Goal: Task Accomplishment & Management: Use online tool/utility

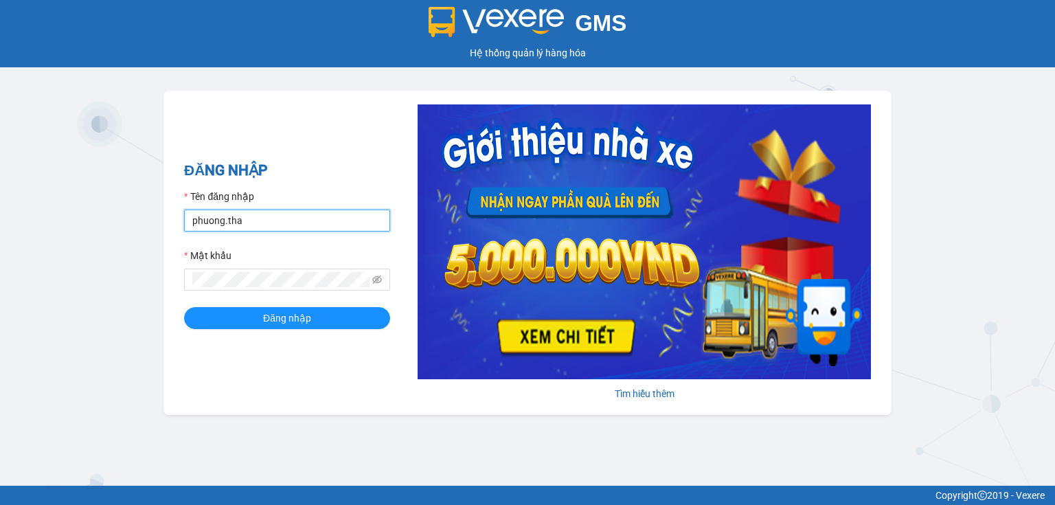
click at [298, 225] on input "phuong.tha" at bounding box center [287, 221] width 206 height 22
type input "thao.tha"
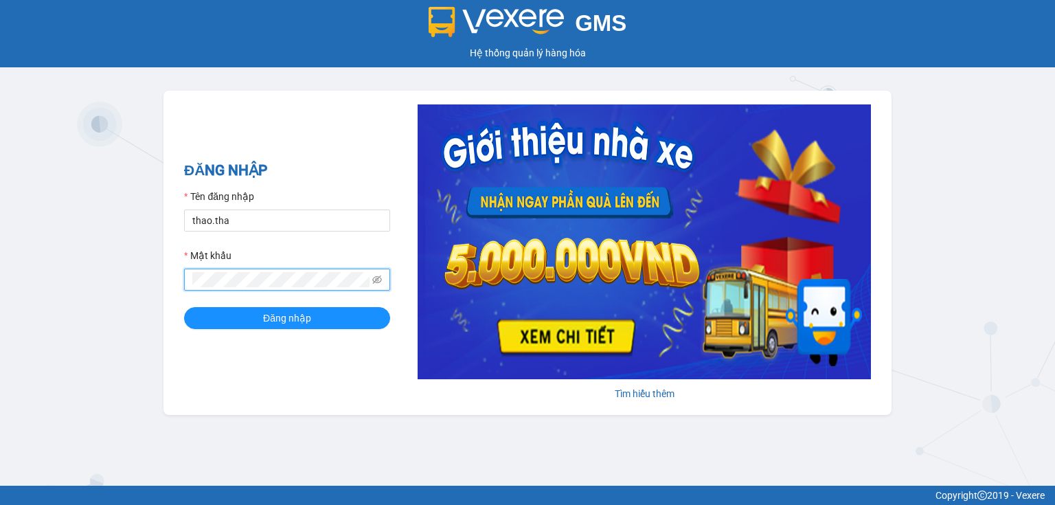
click at [171, 283] on div "ĐĂNG NHẬP Tên đăng nhập thao.tha Mật khẩu Đăng nhập Tìm hiểu thêm" at bounding box center [528, 253] width 728 height 324
click at [214, 316] on button "Đăng nhập" at bounding box center [287, 318] width 206 height 22
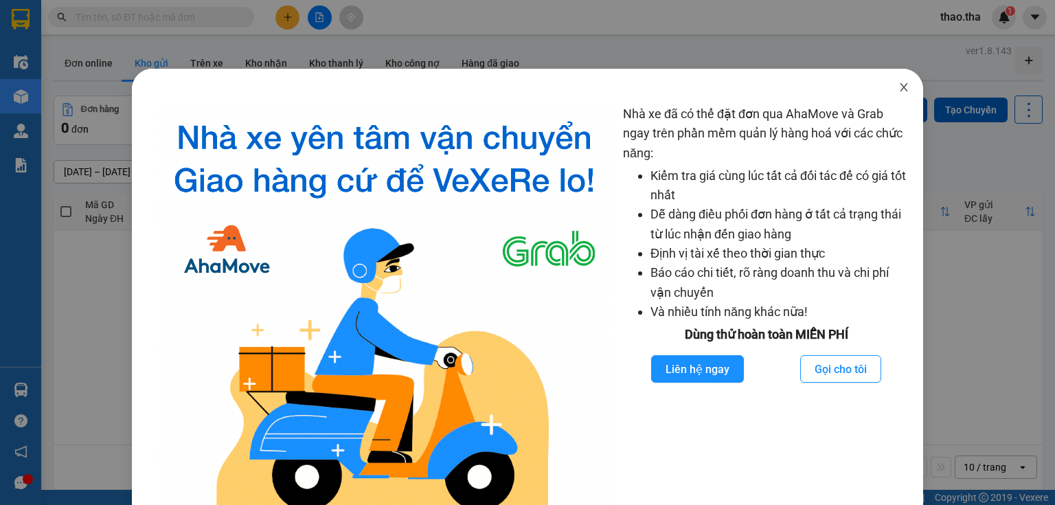
click at [899, 91] on icon "close" at bounding box center [904, 87] width 11 height 11
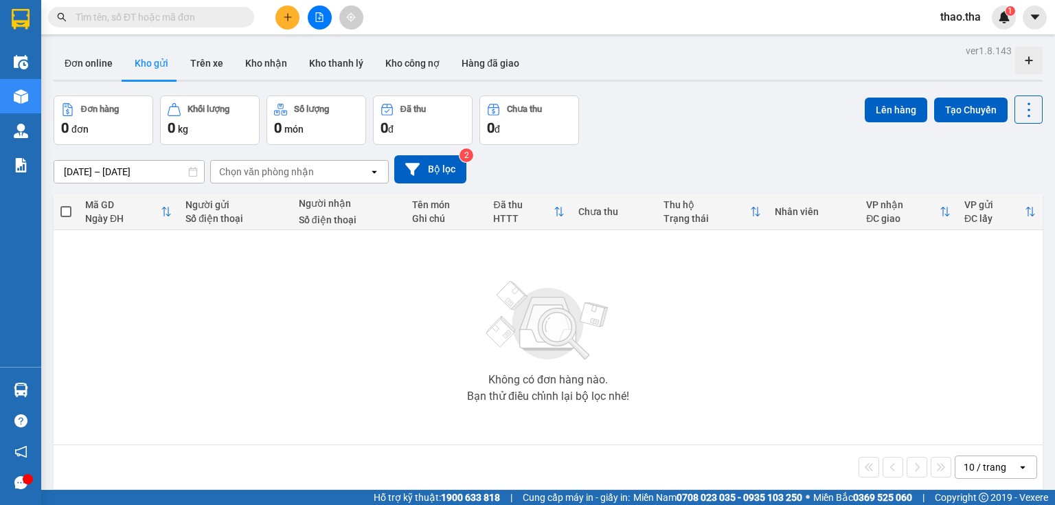
click at [130, 18] on input "text" at bounding box center [157, 17] width 162 height 15
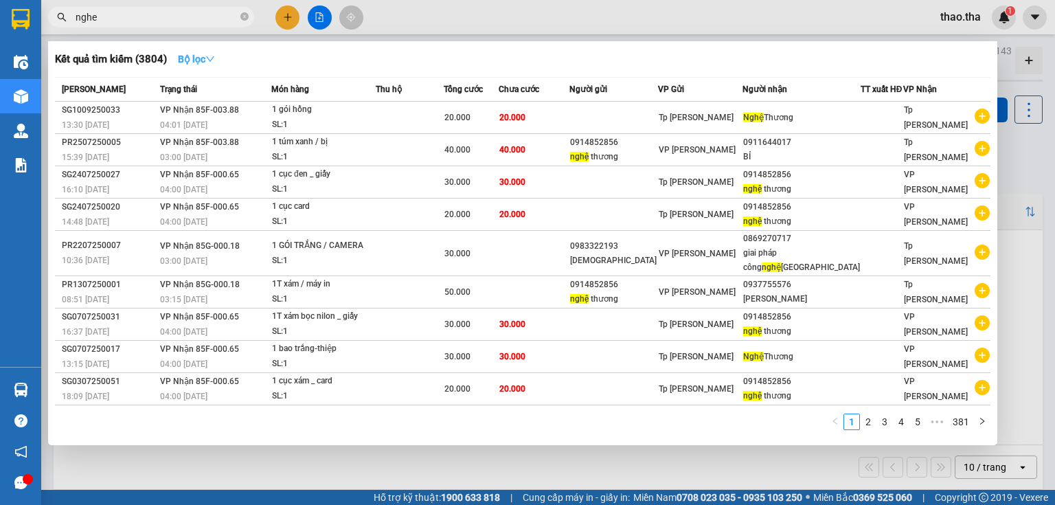
type input "nghe"
click at [213, 60] on icon "down" at bounding box center [210, 59] width 10 height 10
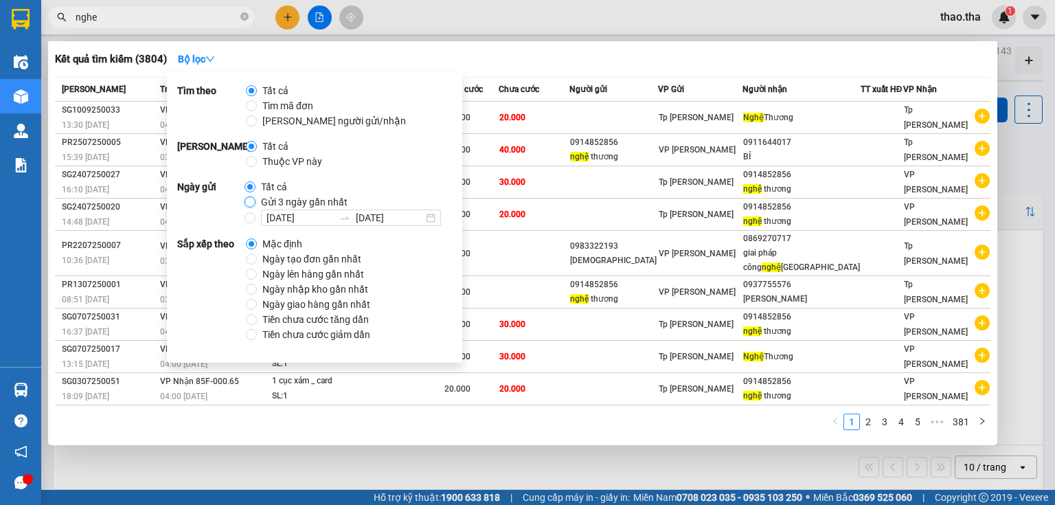
click at [250, 201] on input "Gửi 3 ngày gần nhất" at bounding box center [250, 202] width 11 height 11
radio input "true"
radio input "false"
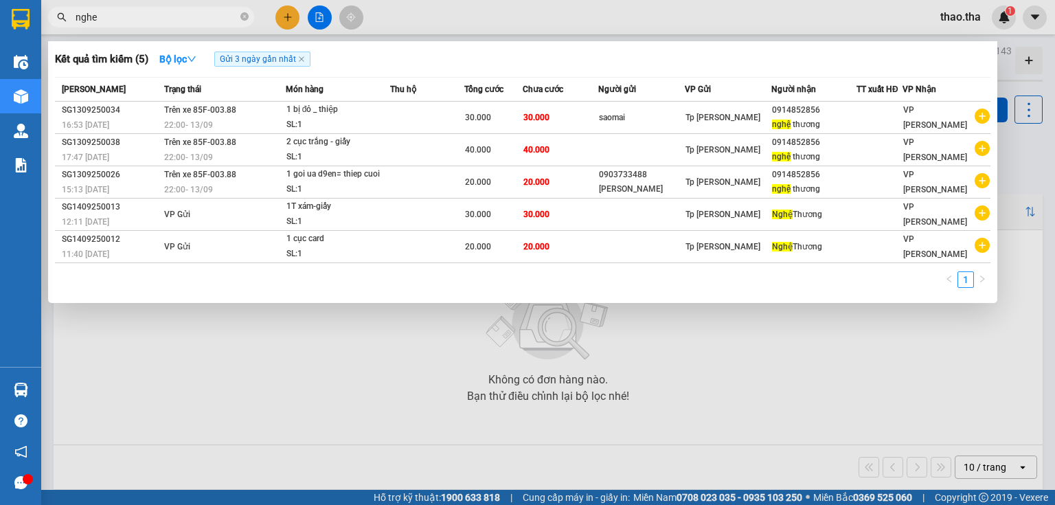
click at [488, 274] on div "1" at bounding box center [523, 283] width 936 height 25
drag, startPoint x: 104, startPoint y: 19, endPoint x: 65, endPoint y: 23, distance: 39.4
click at [65, 23] on span "nghe" at bounding box center [151, 17] width 206 height 21
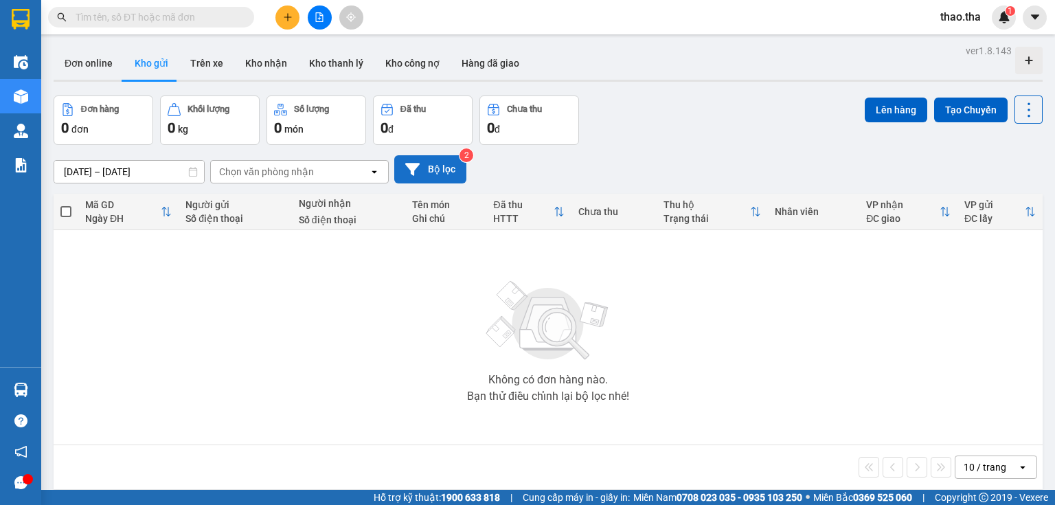
click at [437, 173] on button "Bộ lọc" at bounding box center [430, 169] width 72 height 28
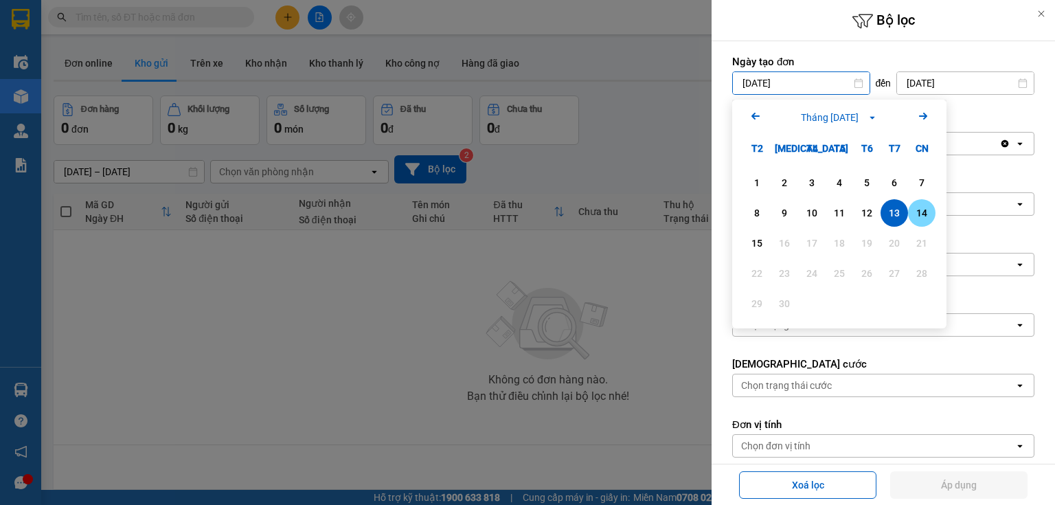
click at [923, 210] on div "14" at bounding box center [921, 213] width 19 height 16
type input "14/09/2025"
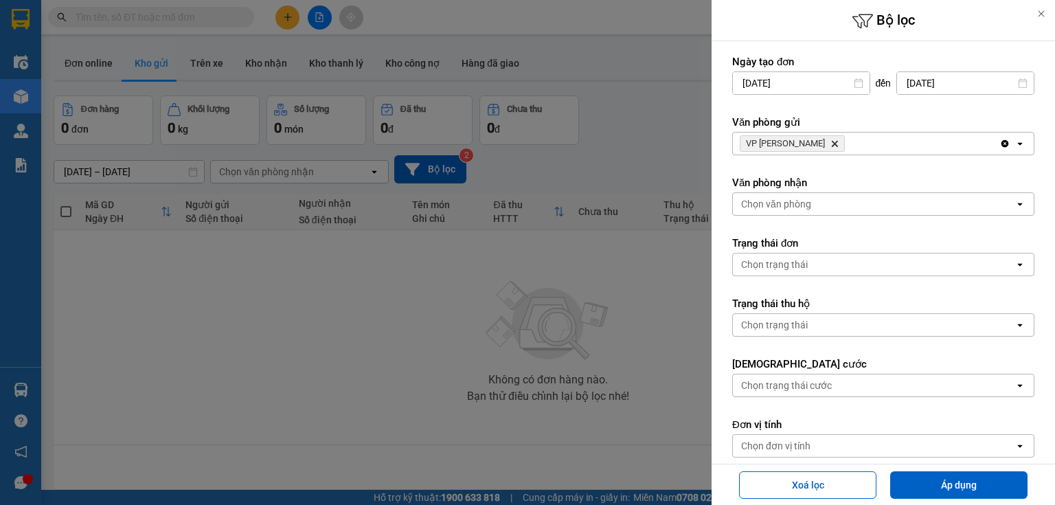
click at [832, 146] on icon "VP Phan Rang, close by backspace" at bounding box center [835, 144] width 6 height 6
click at [814, 145] on div "Chọn văn phòng" at bounding box center [874, 144] width 282 height 22
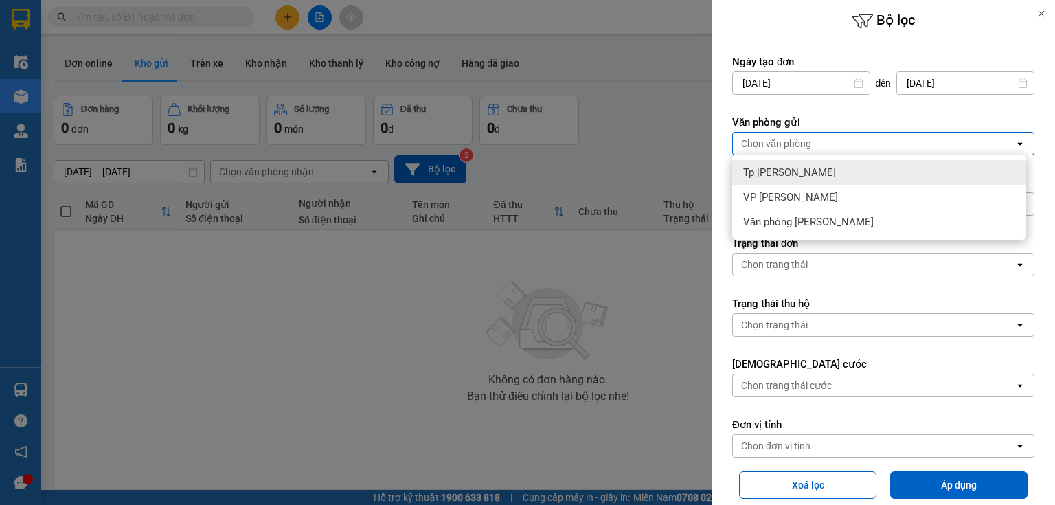
click at [813, 170] on div "Tp Hồ Chí Minh" at bounding box center [879, 172] width 294 height 25
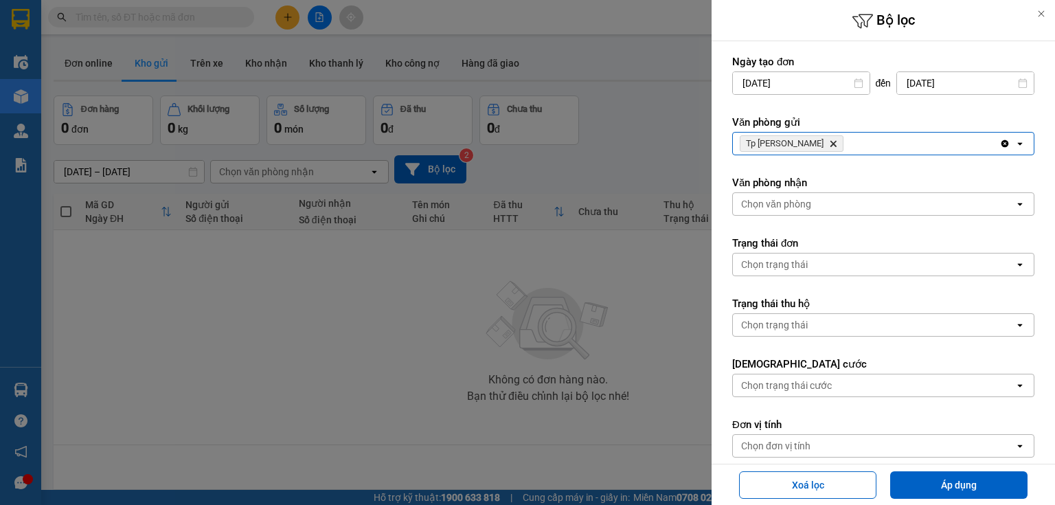
click at [810, 207] on div "Chọn văn phòng" at bounding box center [776, 204] width 70 height 14
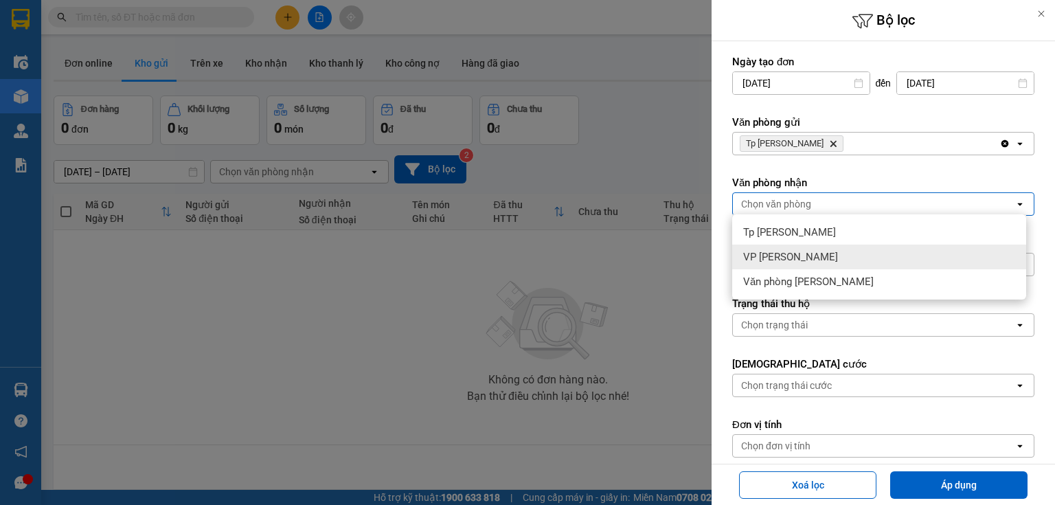
click at [809, 251] on div "VP Phan Rang" at bounding box center [879, 257] width 294 height 25
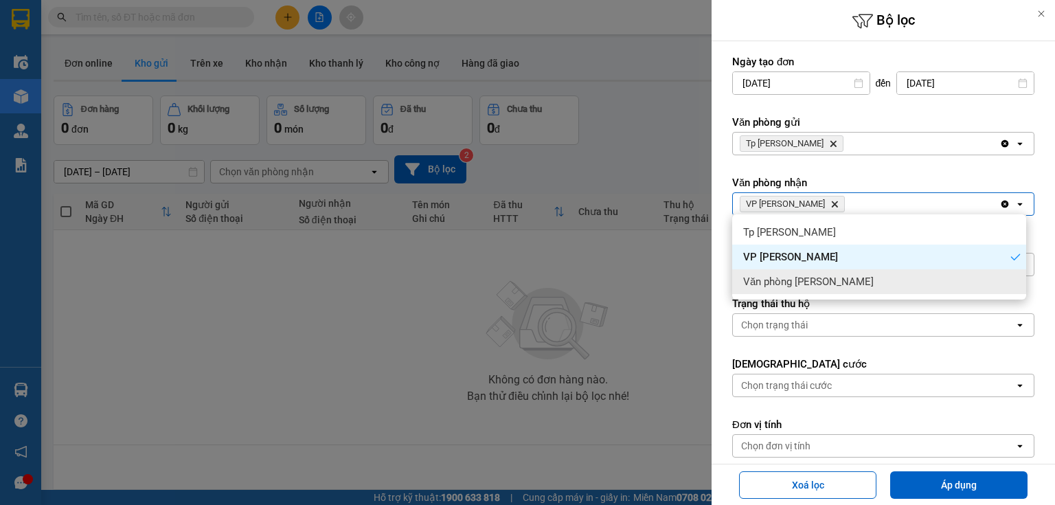
click at [830, 280] on span "Văn phòng Phan Thiết" at bounding box center [808, 282] width 131 height 14
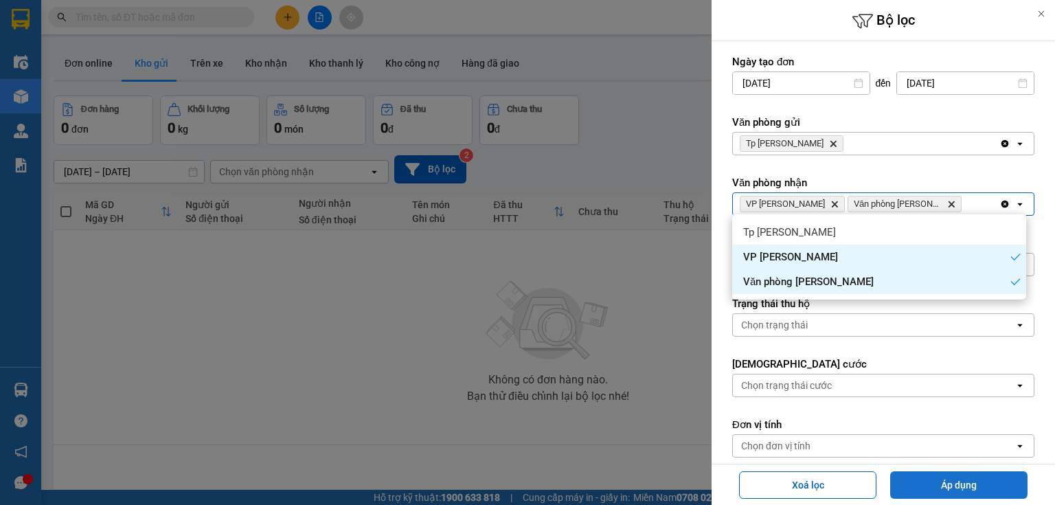
click at [983, 484] on button "Áp dụng" at bounding box center [958, 484] width 137 height 27
type input "14/09/2025 – 15/09/2025"
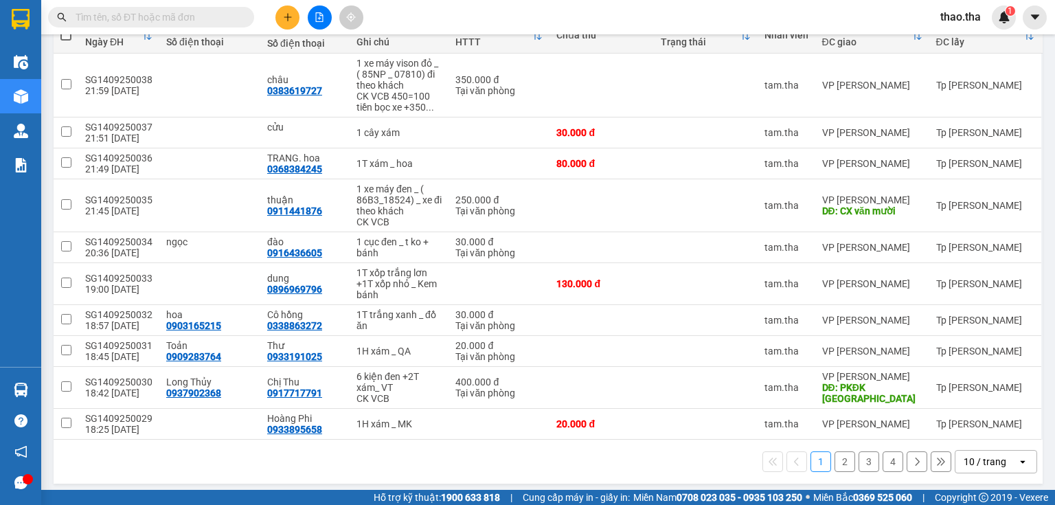
scroll to position [180, 0]
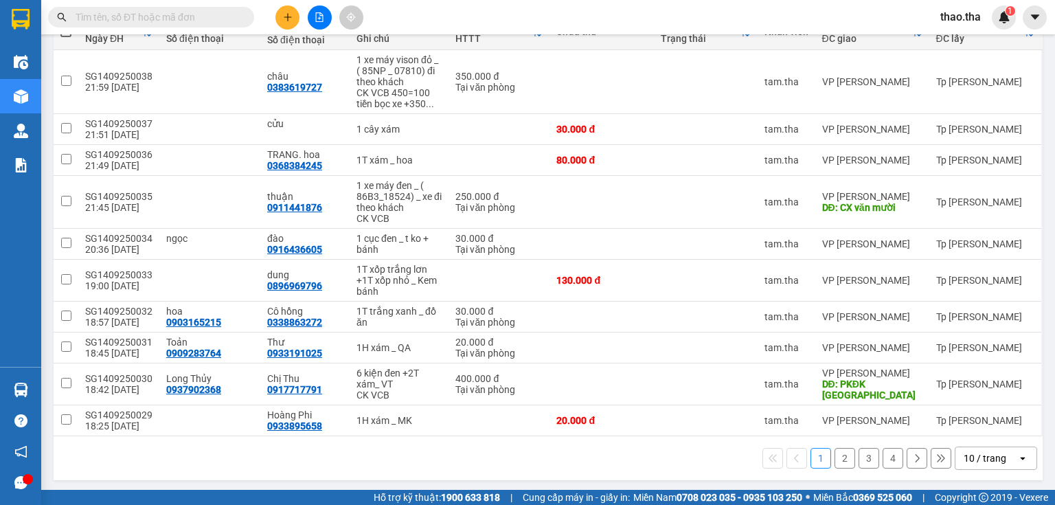
click at [883, 458] on button "4" at bounding box center [893, 458] width 21 height 21
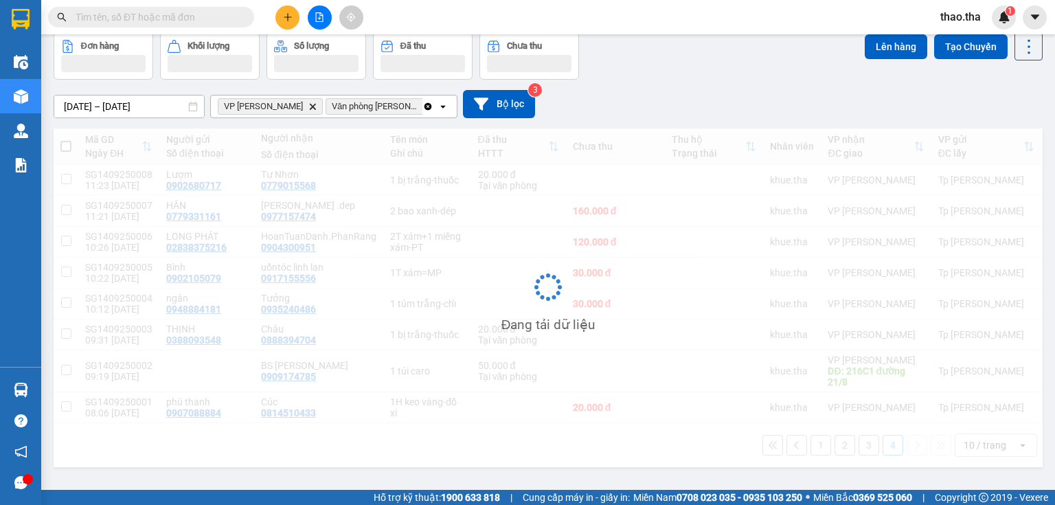
scroll to position [63, 0]
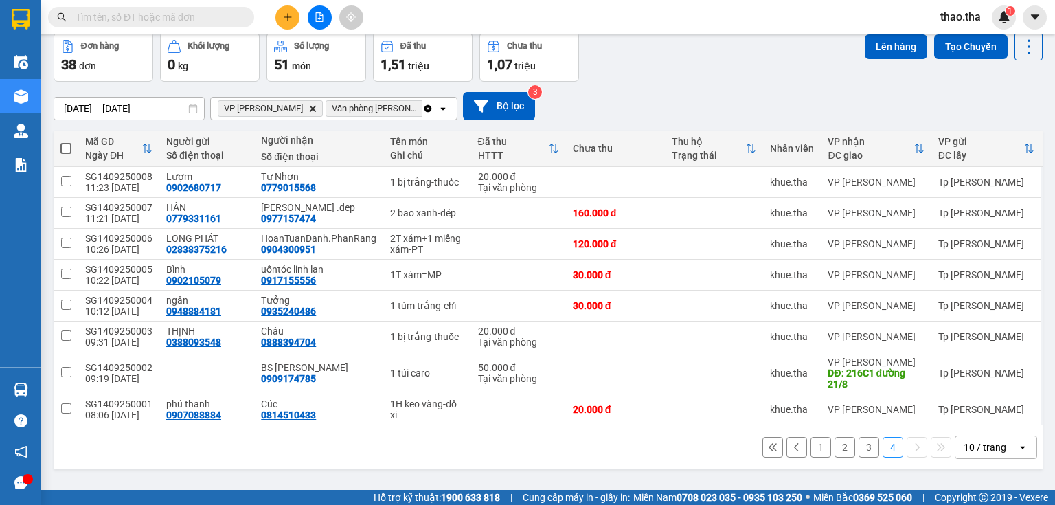
click at [980, 444] on div "10 / trang" at bounding box center [985, 447] width 43 height 14
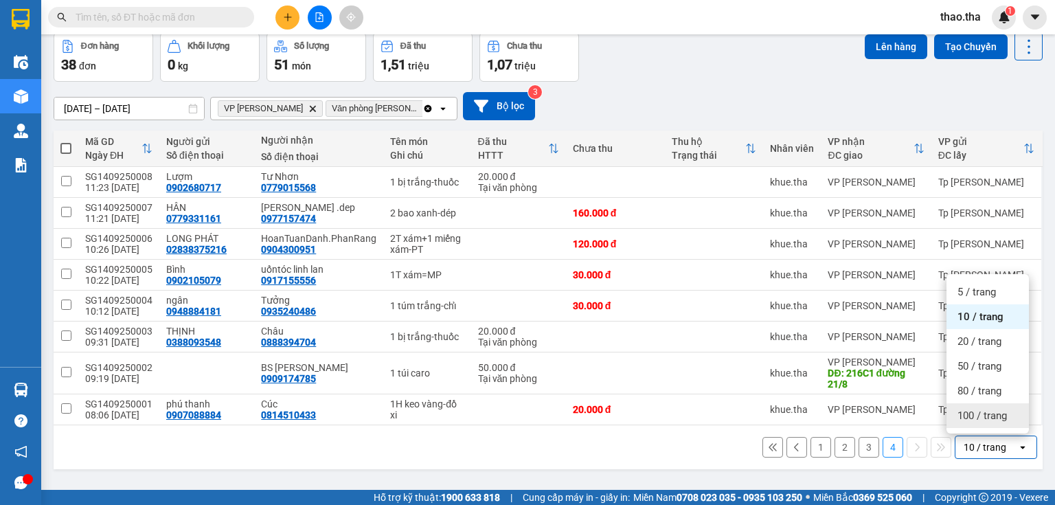
click at [981, 420] on span "100 / trang" at bounding box center [982, 416] width 49 height 14
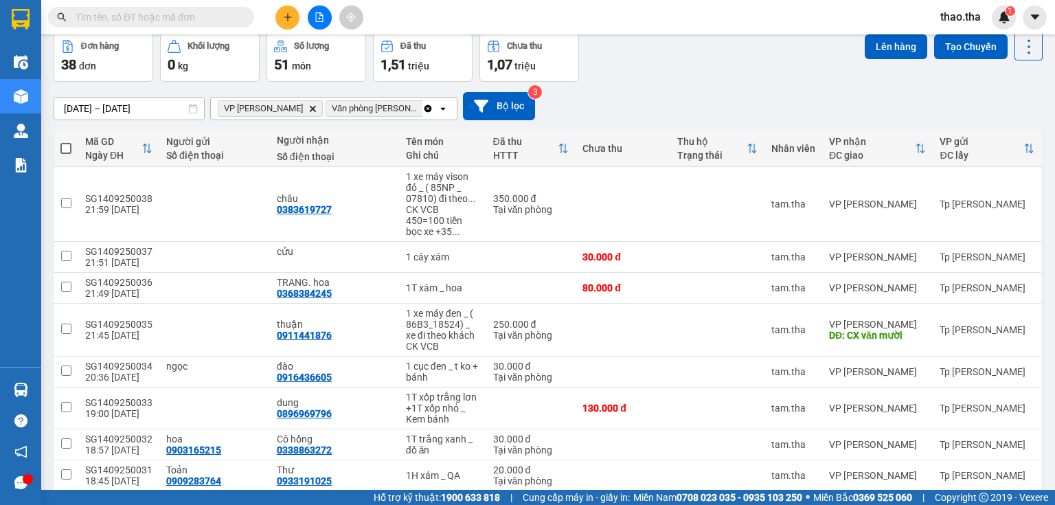
click at [65, 148] on span at bounding box center [65, 148] width 11 height 11
click at [66, 142] on input "checkbox" at bounding box center [66, 142] width 0 height 0
checkbox input "true"
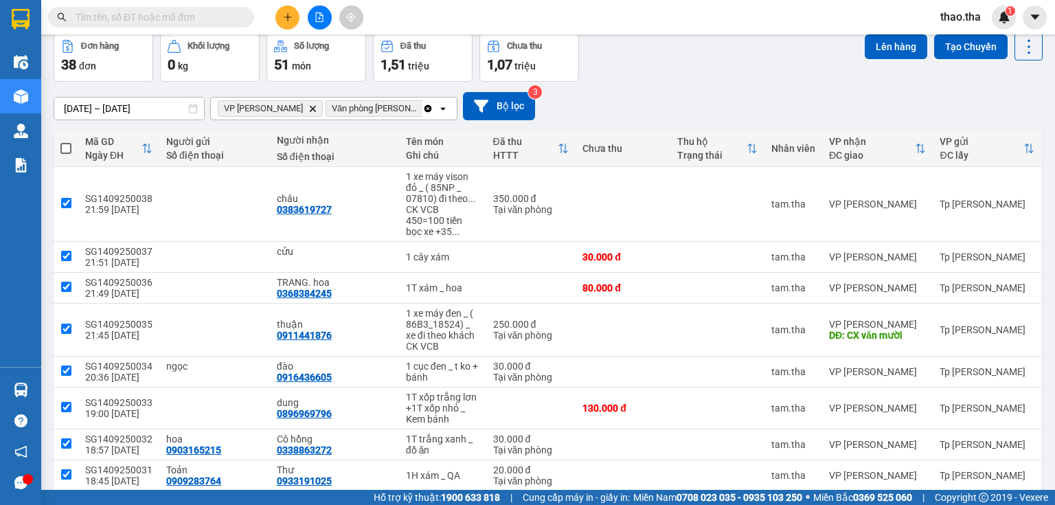
checkbox input "true"
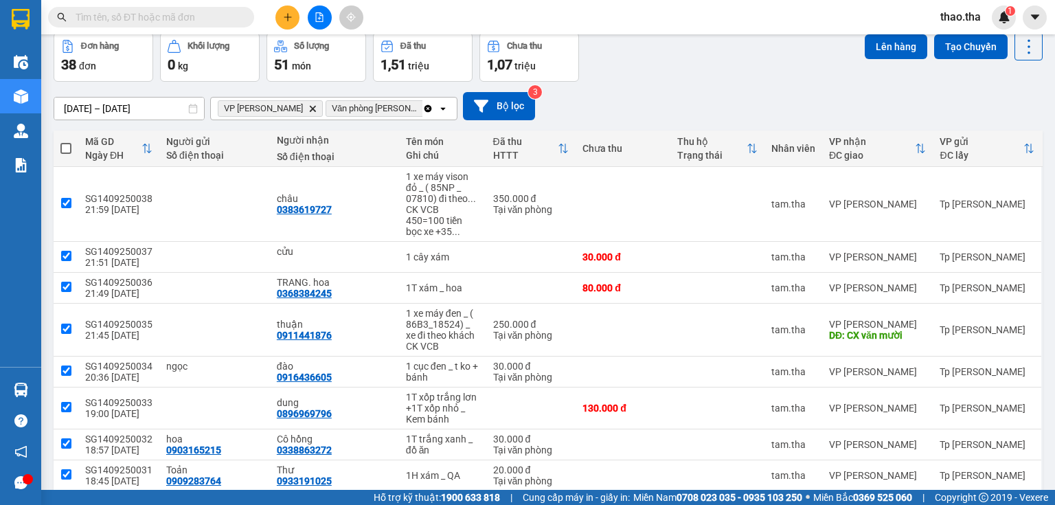
checkbox input "true"
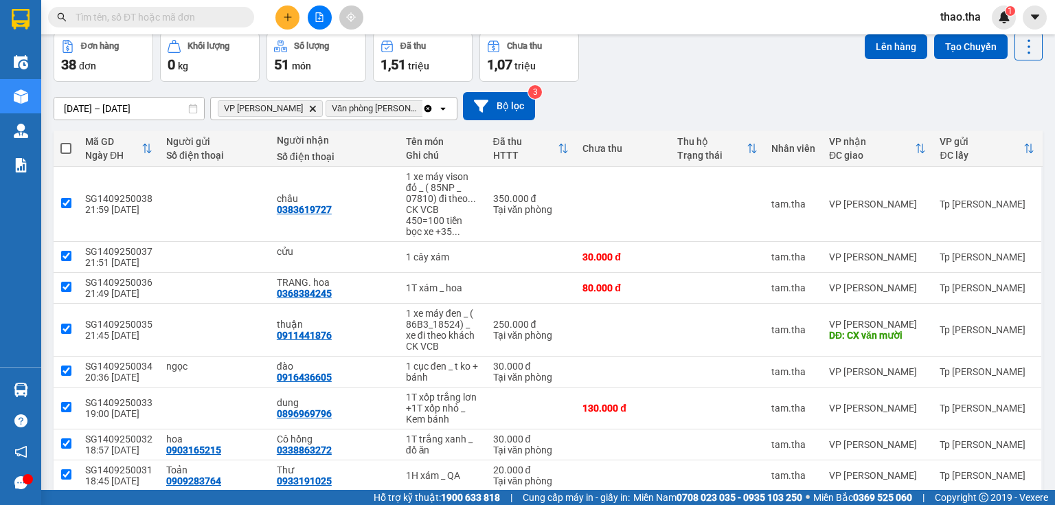
checkbox input "true"
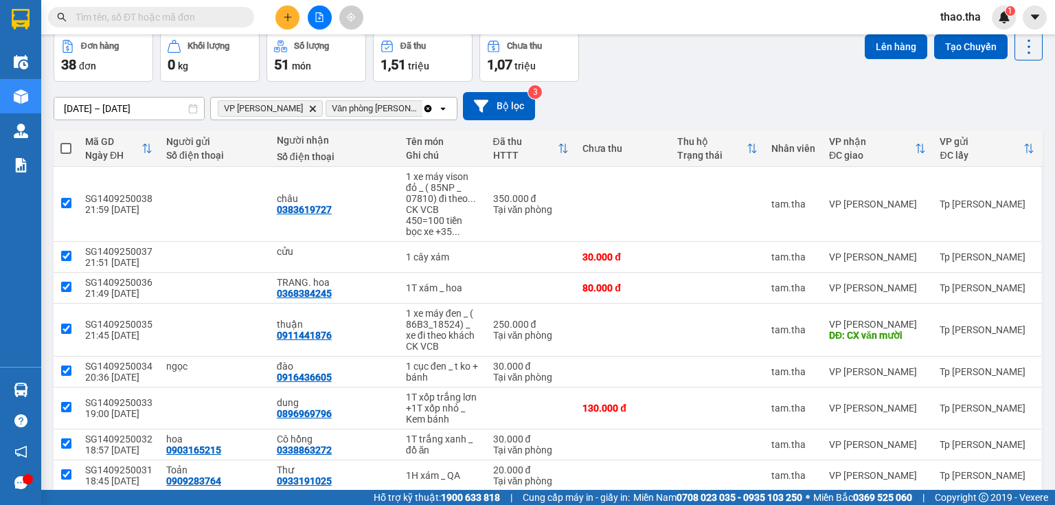
checkbox input "true"
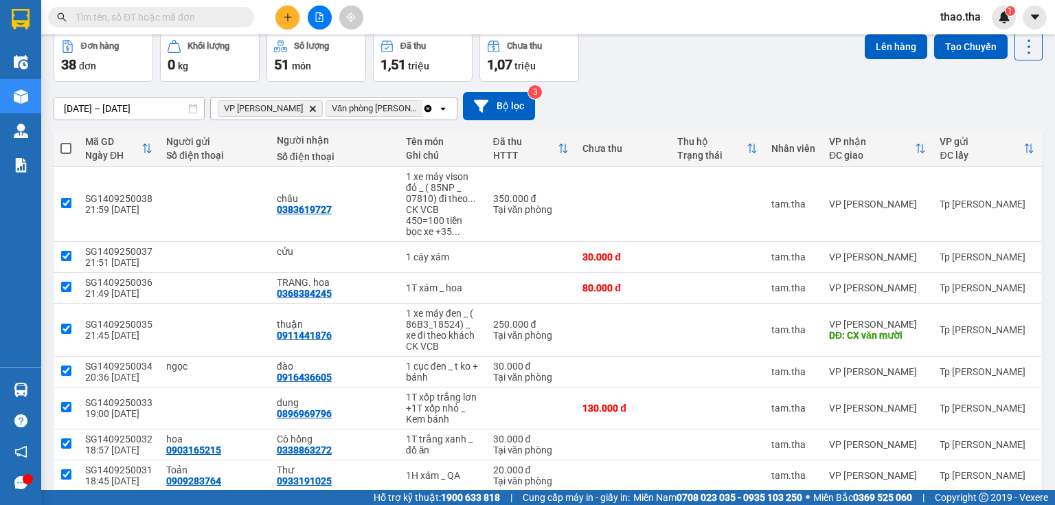
checkbox input "true"
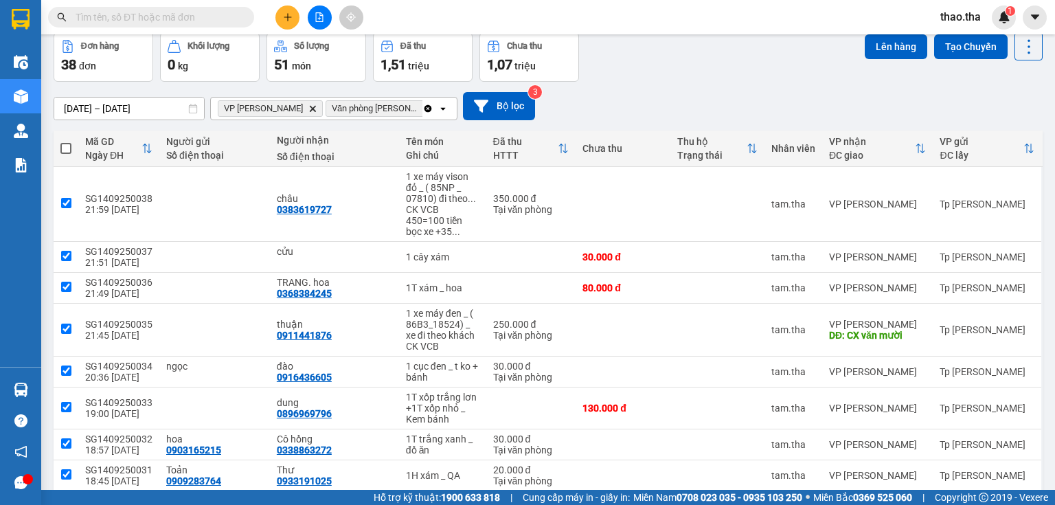
checkbox input "true"
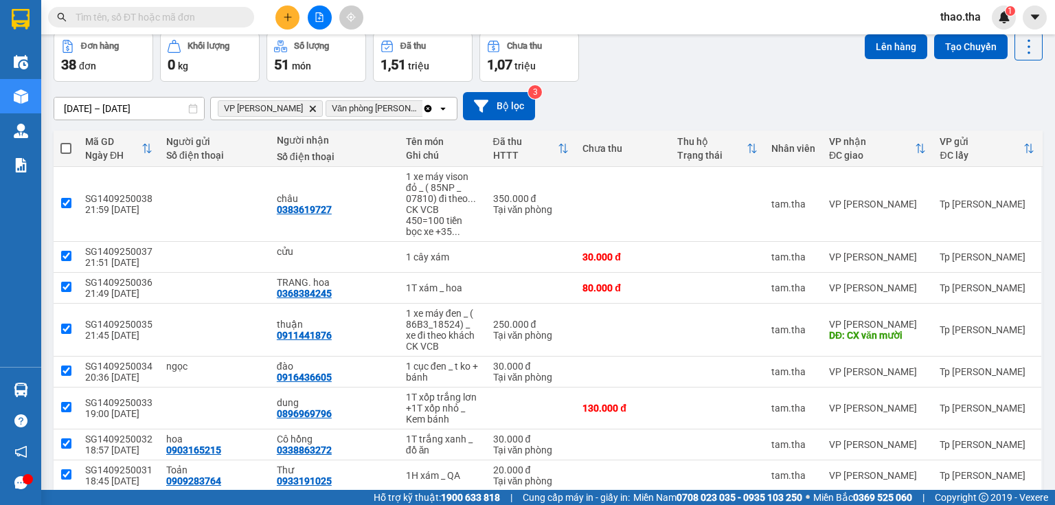
checkbox input "true"
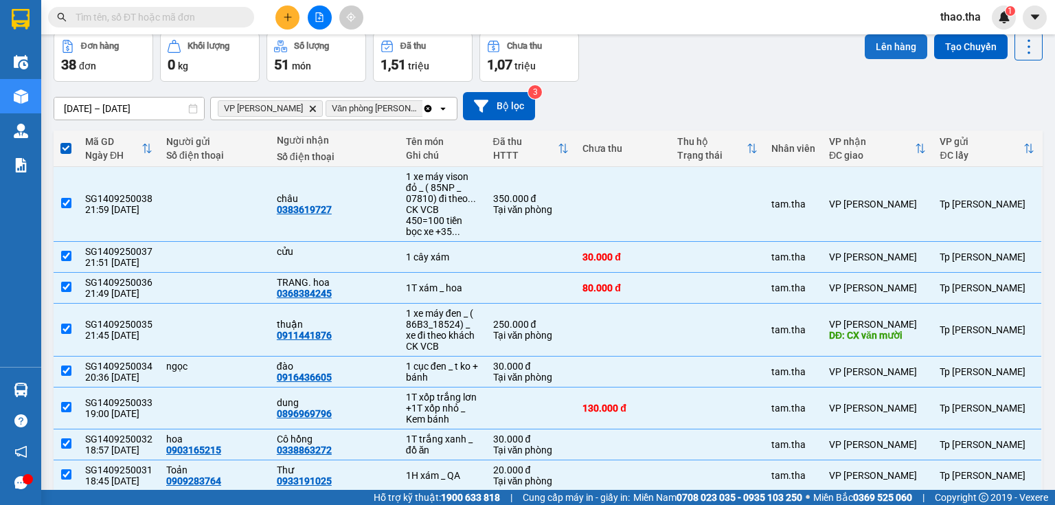
click at [879, 47] on button "Lên hàng" at bounding box center [896, 46] width 63 height 25
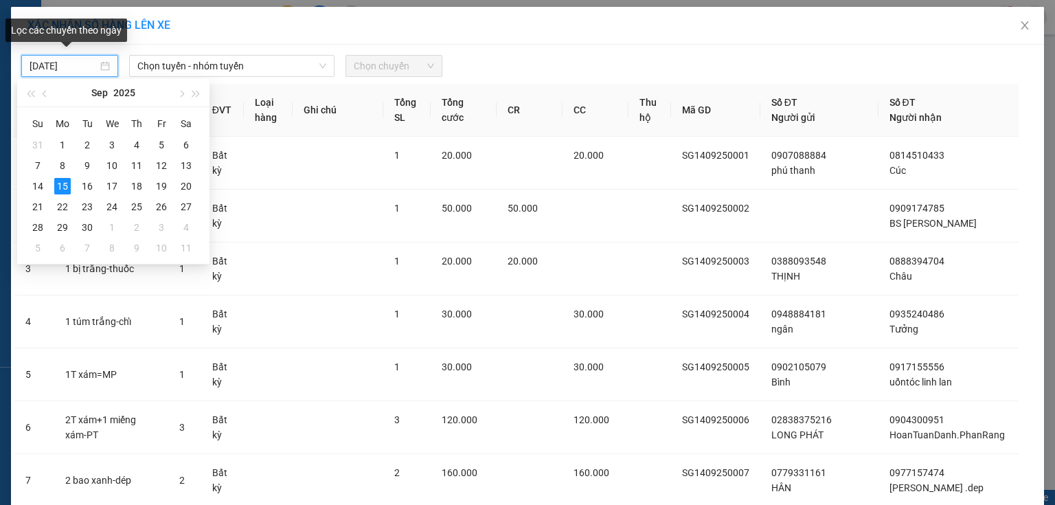
click at [60, 71] on input "15/09/2025" at bounding box center [64, 65] width 68 height 15
click at [36, 186] on div "14" at bounding box center [38, 186] width 16 height 16
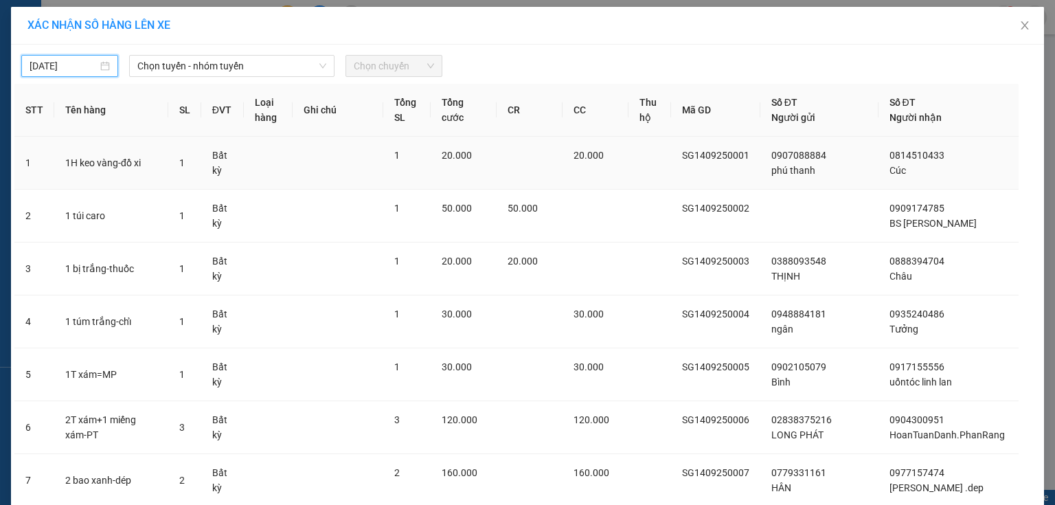
type input "14/09/2025"
click at [242, 69] on span "Chọn tuyến - nhóm tuyến" at bounding box center [231, 66] width 189 height 21
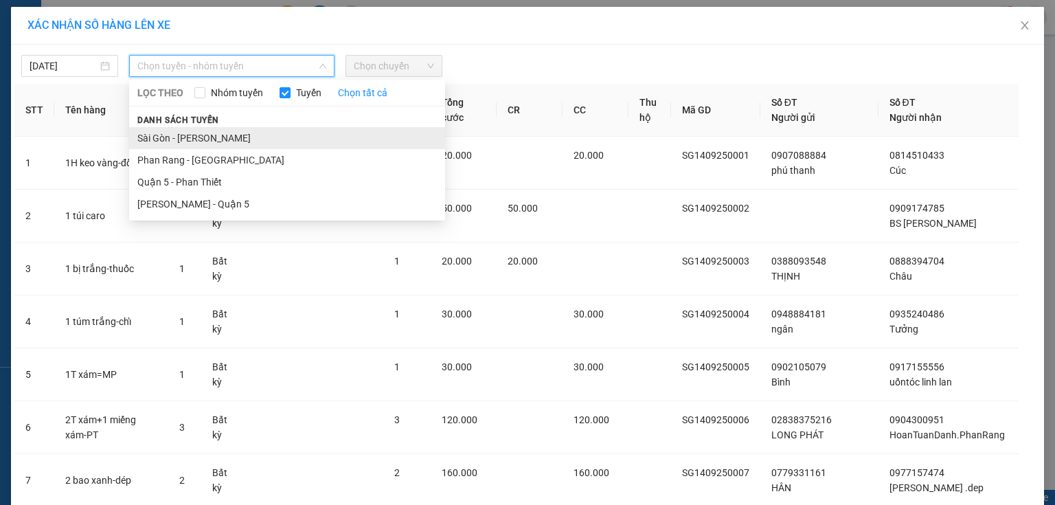
click at [238, 146] on li "Sài Gòn - Phan Rang" at bounding box center [287, 138] width 316 height 22
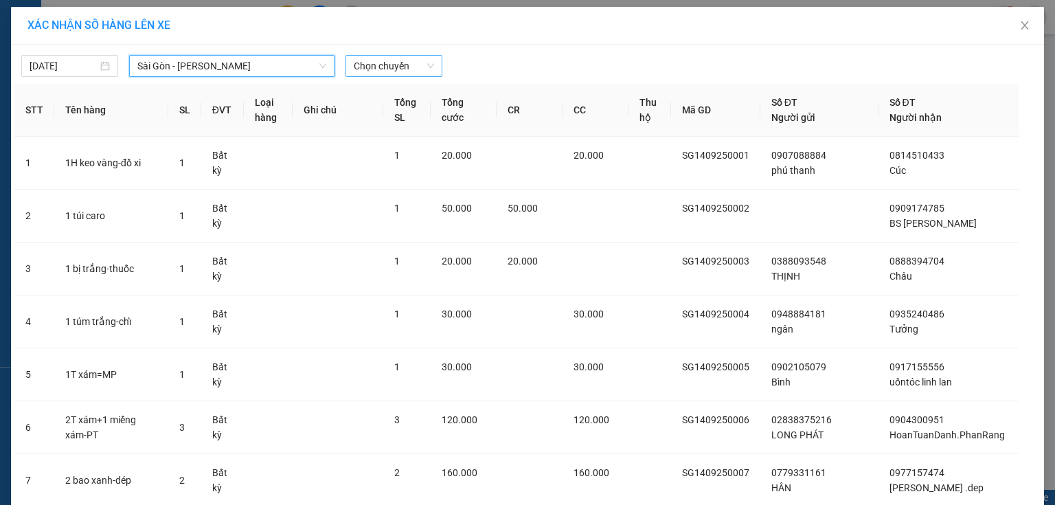
click at [380, 69] on span "Chọn chuyến" at bounding box center [394, 66] width 80 height 21
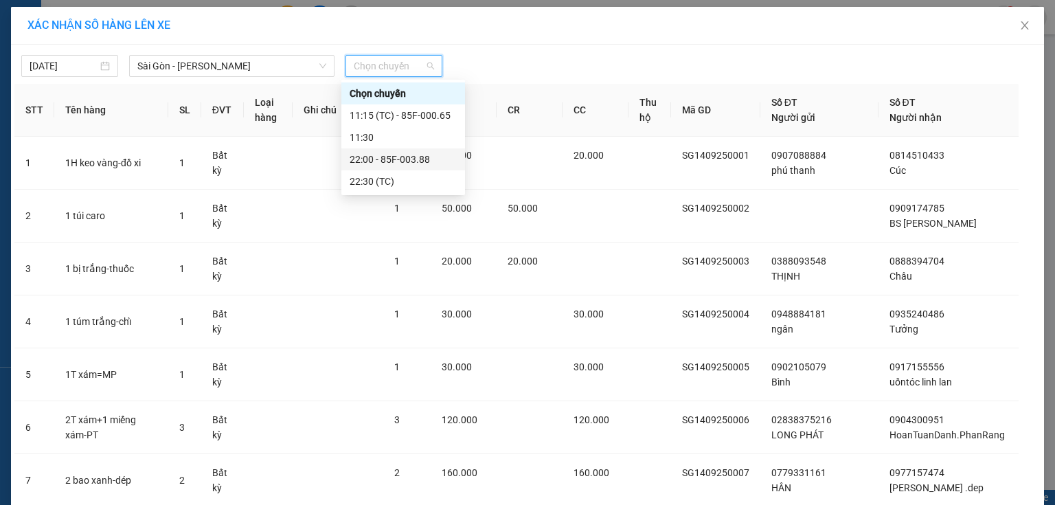
click at [402, 160] on div "22:00 - 85F-003.88" at bounding box center [403, 159] width 107 height 15
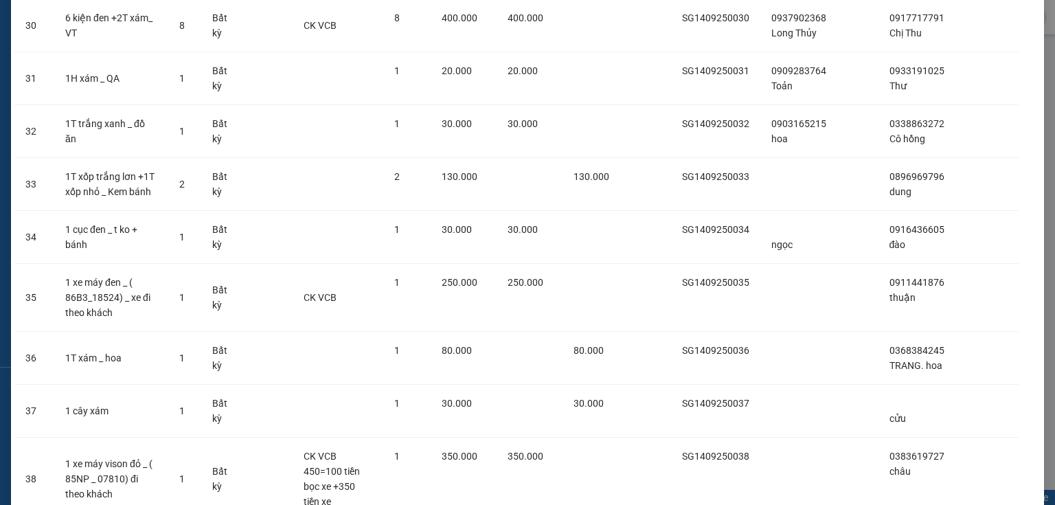
scroll to position [1775, 0]
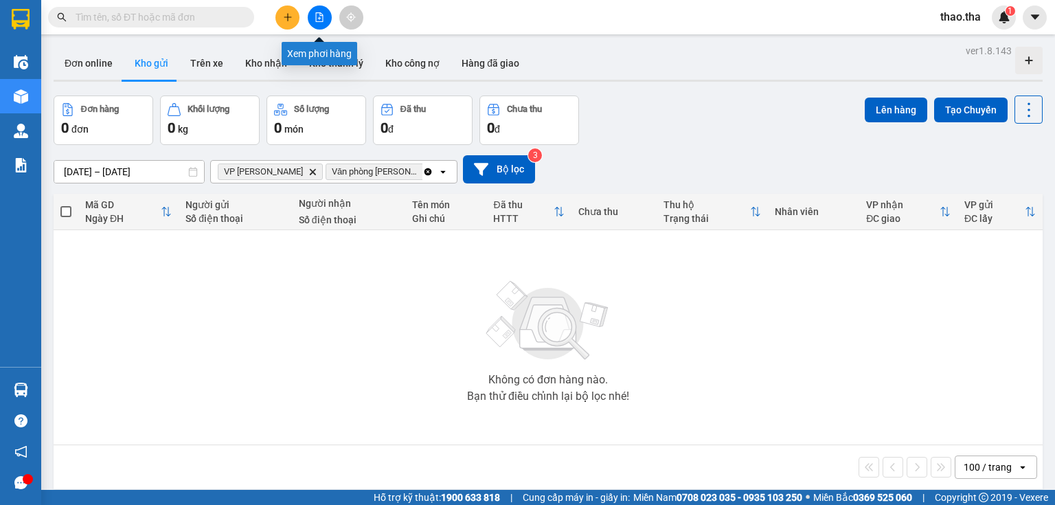
click at [325, 16] on button at bounding box center [320, 17] width 24 height 24
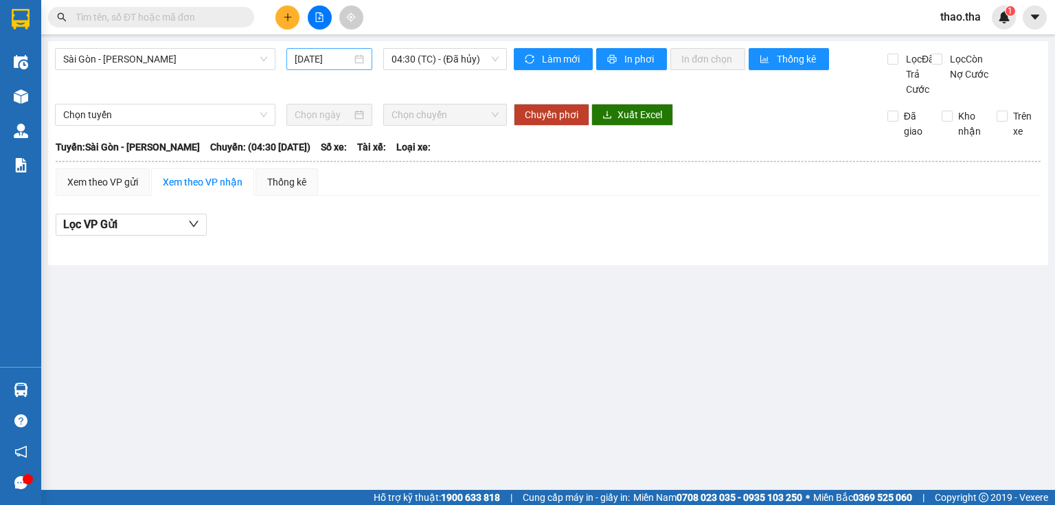
click at [339, 63] on input "15/09/2025" at bounding box center [323, 59] width 56 height 15
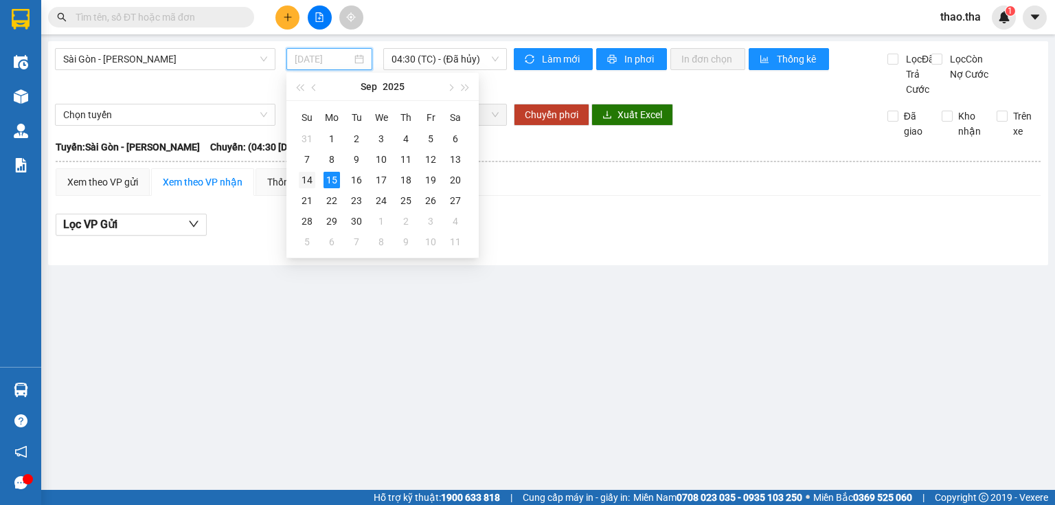
click at [311, 179] on div "14" at bounding box center [307, 180] width 16 height 16
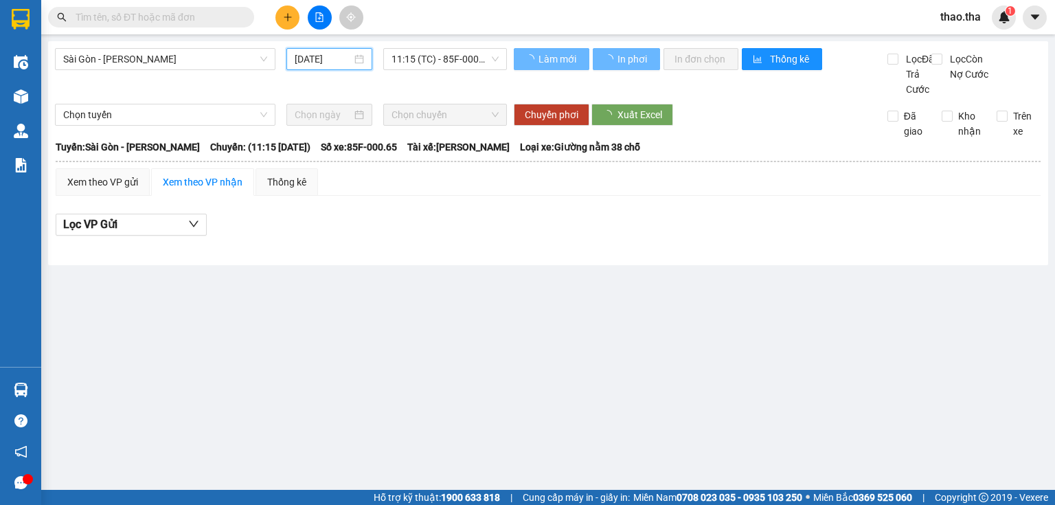
type input "14/09/2025"
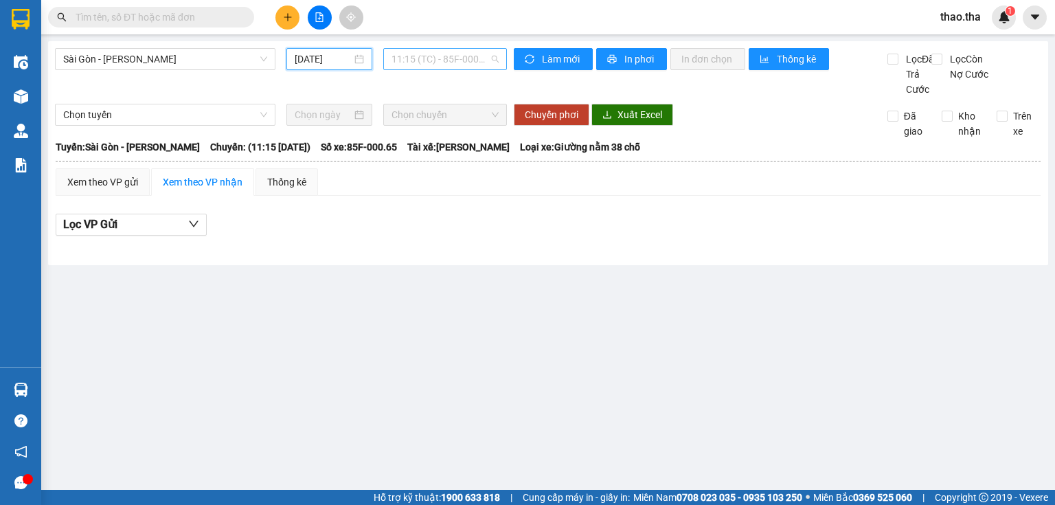
click at [455, 63] on span "11:15 (TC) - 85F-000.65" at bounding box center [446, 59] width 108 height 21
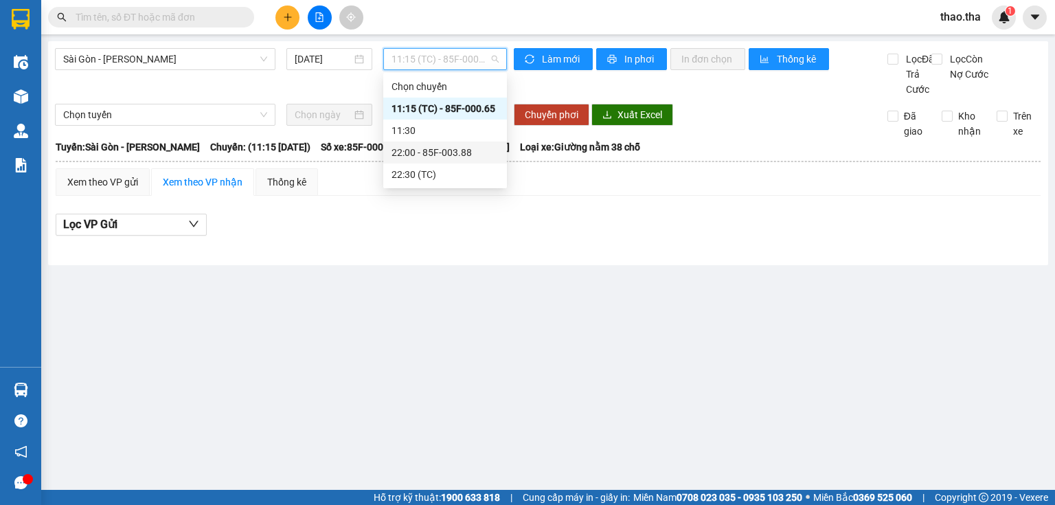
click at [467, 155] on div "22:00 - 85F-003.88" at bounding box center [445, 152] width 107 height 15
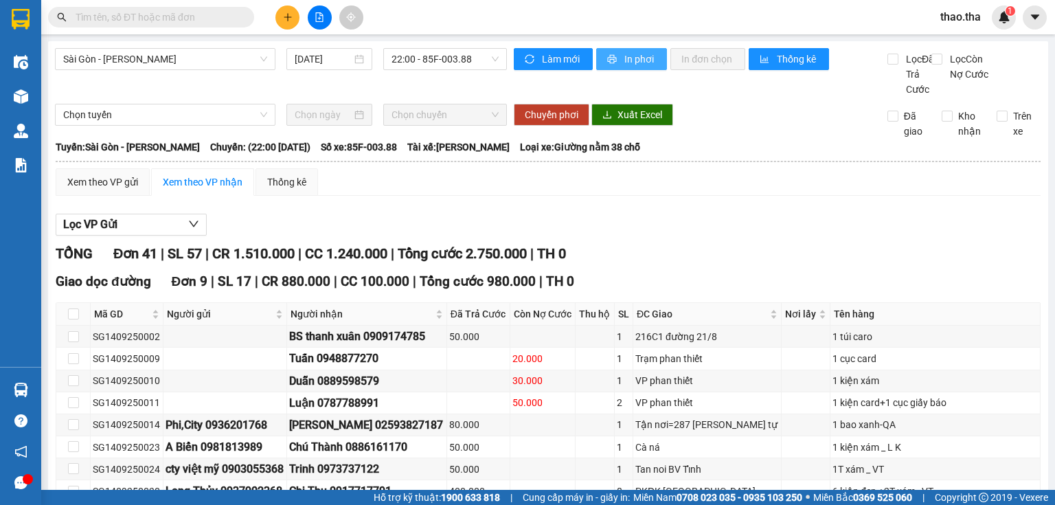
click at [625, 58] on span "In phơi" at bounding box center [641, 59] width 32 height 15
click at [137, 20] on input "text" at bounding box center [157, 17] width 162 height 15
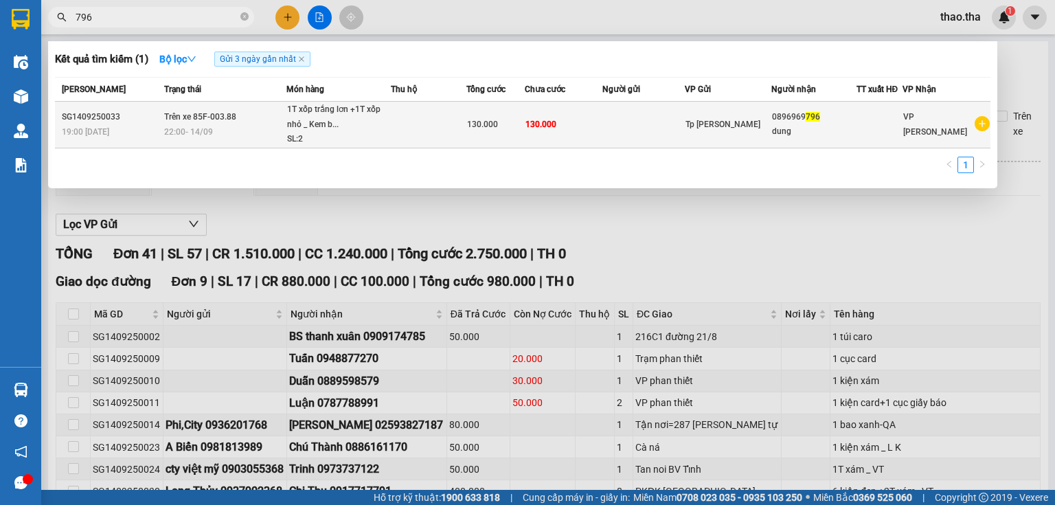
type input "796"
click at [557, 122] on span "130.000" at bounding box center [541, 125] width 31 height 10
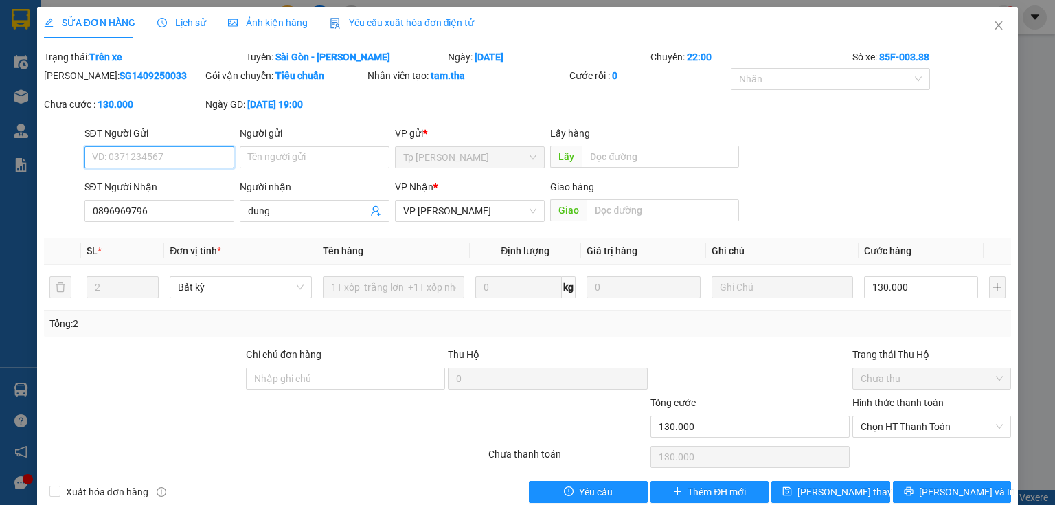
type input "0896969796"
type input "dung"
type input "130.000"
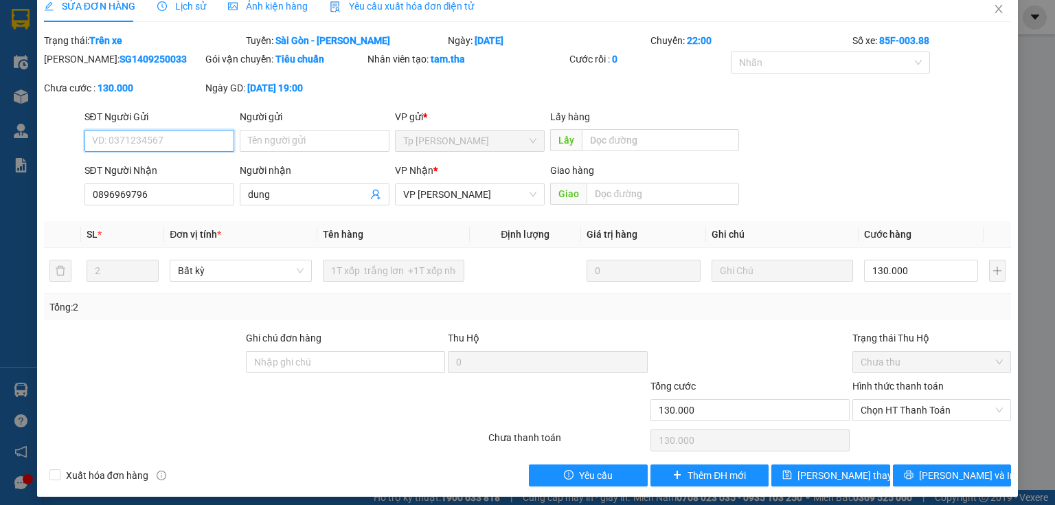
scroll to position [24, 0]
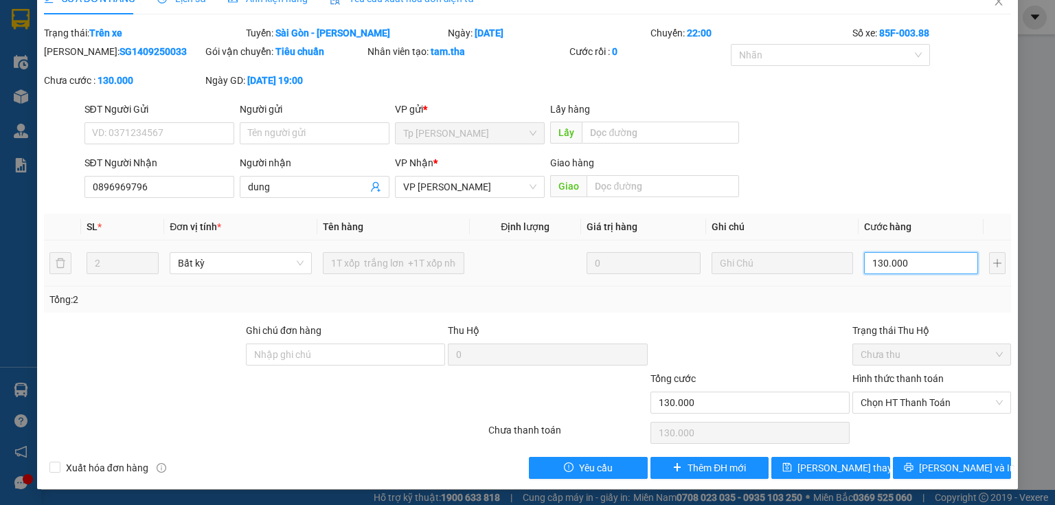
click at [910, 266] on input "130.000" at bounding box center [921, 263] width 114 height 22
type input "1"
type input "10"
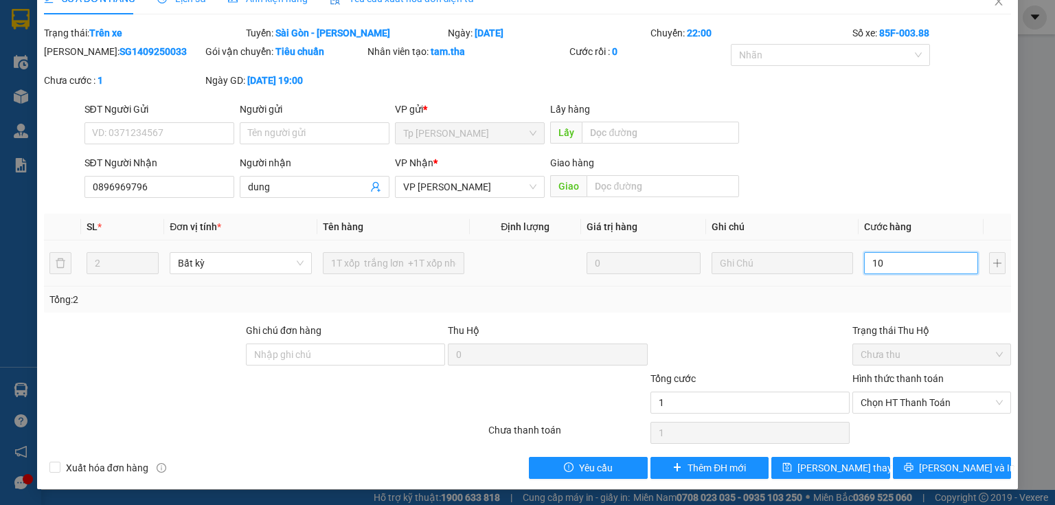
type input "10"
type input "100"
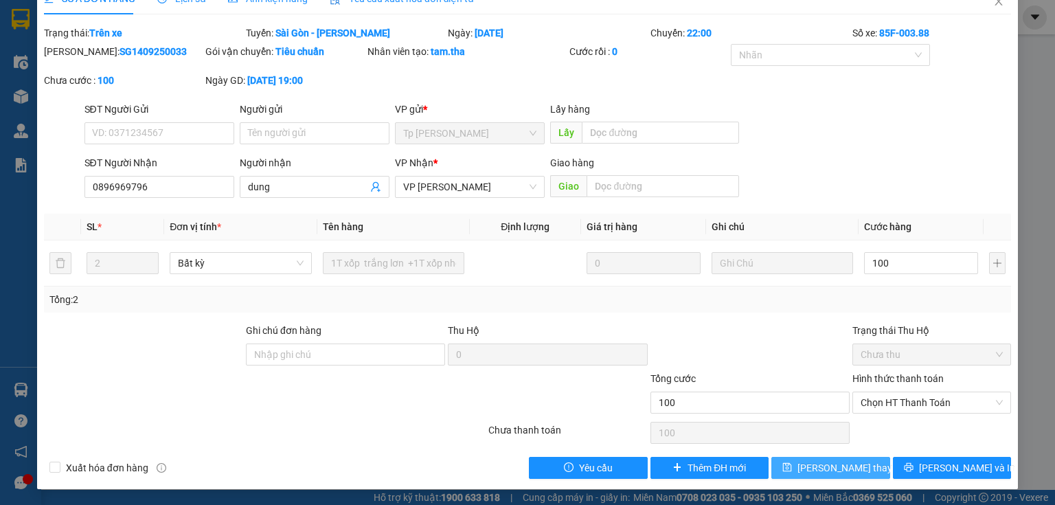
type input "100.000"
click at [830, 466] on span "Lưu thay đổi" at bounding box center [853, 467] width 110 height 15
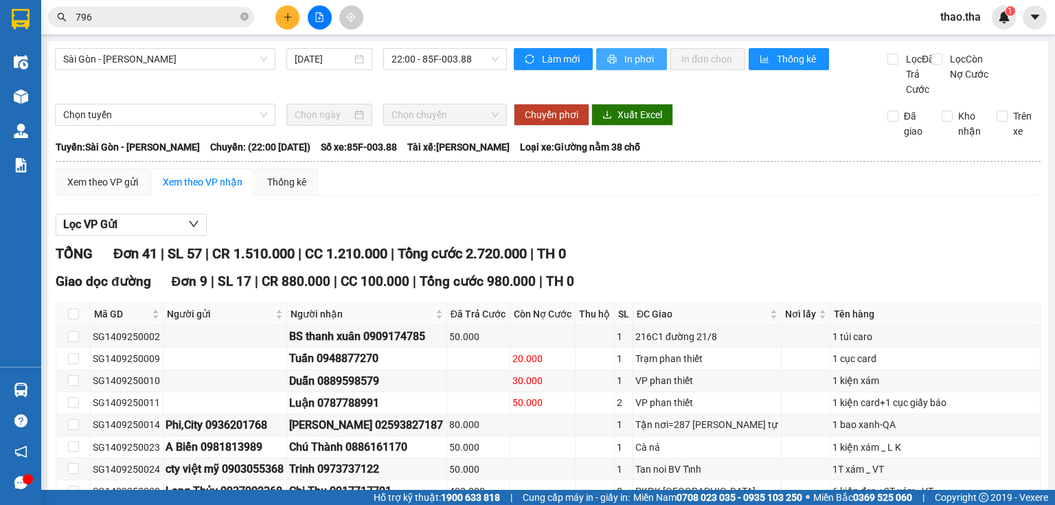
click at [625, 60] on span "In phơi" at bounding box center [641, 59] width 32 height 15
click at [63, 97] on div "Sài Gòn - Phan Rang 14/09/2025 22:00 - 85F-003.88" at bounding box center [281, 72] width 452 height 49
drag, startPoint x: 47, startPoint y: 122, endPoint x: 30, endPoint y: 190, distance: 70.7
click at [36, 148] on section "Kết quả tìm kiếm ( 1 ) Bộ lọc Gửi 3 ngày gần nhất Mã ĐH Trạng thái Món hàng Thu…" at bounding box center [527, 252] width 1055 height 505
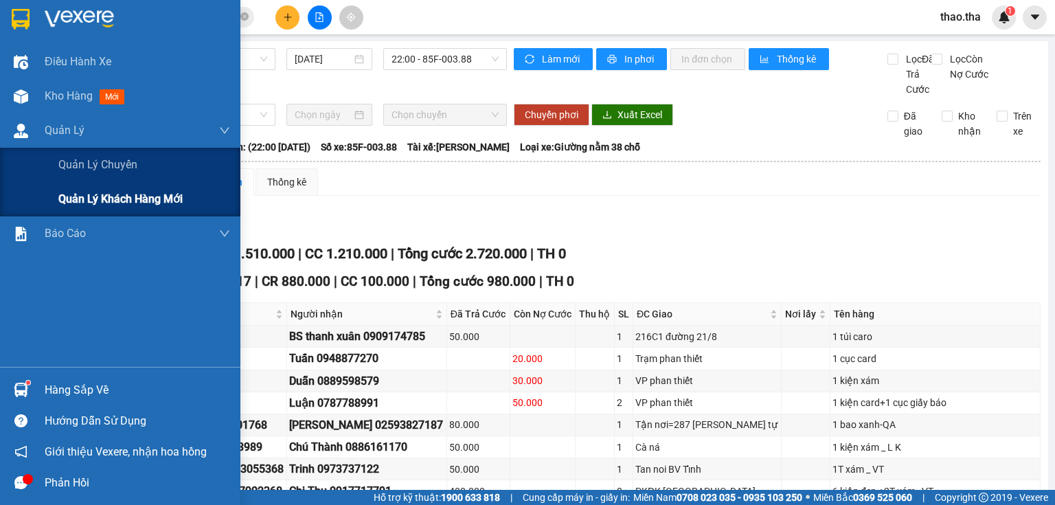
drag, startPoint x: 30, startPoint y: 190, endPoint x: 23, endPoint y: 210, distance: 21.1
click at [23, 212] on div "Quản lý chuyến Quản lý khách hàng mới" at bounding box center [120, 182] width 240 height 69
drag, startPoint x: 23, startPoint y: 209, endPoint x: 36, endPoint y: 204, distance: 13.9
click at [34, 206] on div "Quản lý khách hàng mới" at bounding box center [120, 199] width 240 height 34
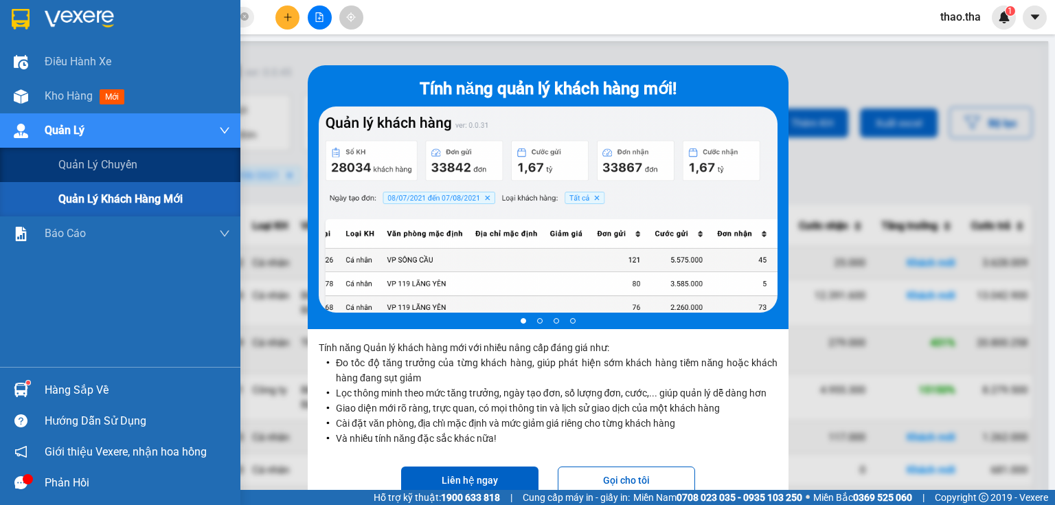
click at [36, 204] on div "Quản lý khách hàng mới" at bounding box center [120, 199] width 240 height 34
drag, startPoint x: 44, startPoint y: 203, endPoint x: 61, endPoint y: 188, distance: 23.3
click at [60, 190] on div "Quản lý khách hàng mới" at bounding box center [120, 199] width 240 height 34
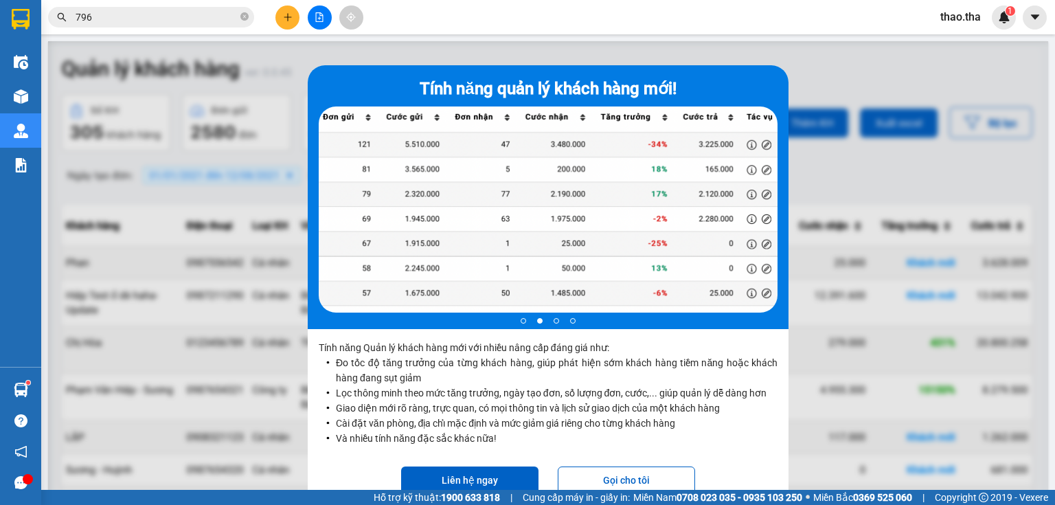
click at [841, 39] on main "Tính năng quản lý khách hàng mới! 2 of 4 Tính năng Quản lý khách hàng mới với n…" at bounding box center [527, 245] width 1055 height 490
drag, startPoint x: 772, startPoint y: 67, endPoint x: 785, endPoint y: 57, distance: 16.6
click at [782, 63] on div "Tính năng quản lý khách hàng mới! 2 of 4 Tính năng Quản lý khách hàng mới với n…" at bounding box center [548, 293] width 1000 height 505
click at [846, 9] on div "Kết quả tìm kiếm ( 1 ) Bộ lọc Gửi 3 ngày gần nhất Mã ĐH Trạng thái Món hàng Thu…" at bounding box center [527, 17] width 1055 height 34
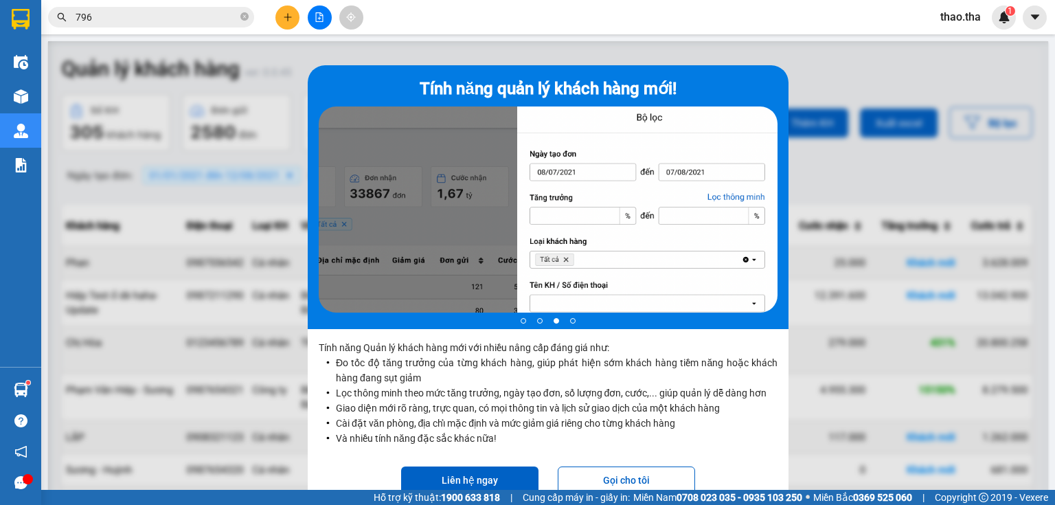
click at [846, 9] on div "Kết quả tìm kiếm ( 1 ) Bộ lọc Gửi 3 ngày gần nhất Mã ĐH Trạng thái Món hàng Thu…" at bounding box center [527, 17] width 1055 height 34
click at [828, 60] on div at bounding box center [548, 293] width 1000 height 505
drag, startPoint x: 828, startPoint y: 60, endPoint x: 831, endPoint y: 0, distance: 60.6
click at [830, 30] on section "Kết quả tìm kiếm ( 1 ) Bộ lọc Gửi 3 ngày gần nhất Mã ĐH Trạng thái Món hàng Thu…" at bounding box center [527, 252] width 1055 height 505
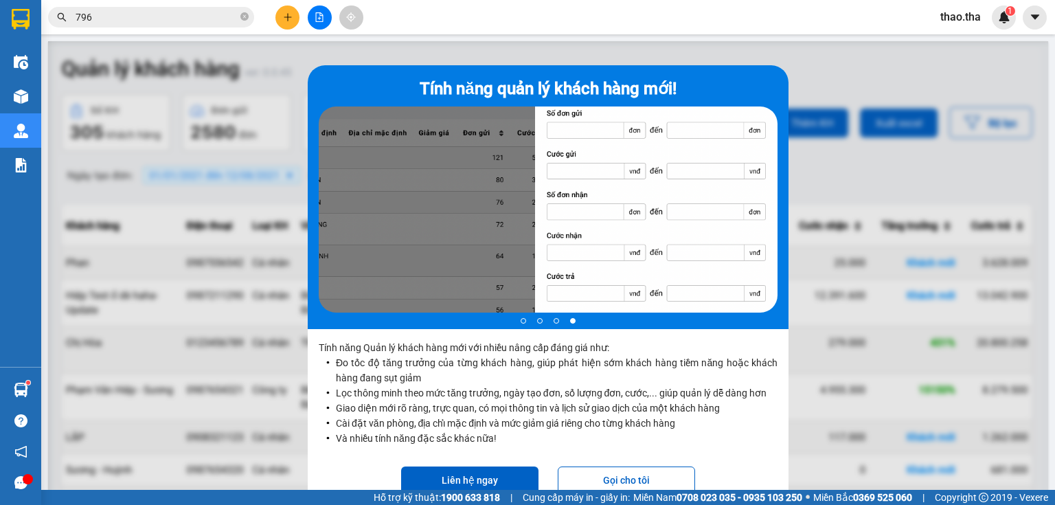
click at [835, 41] on div at bounding box center [548, 293] width 1000 height 505
click at [772, 110] on div at bounding box center [548, 209] width 459 height 206
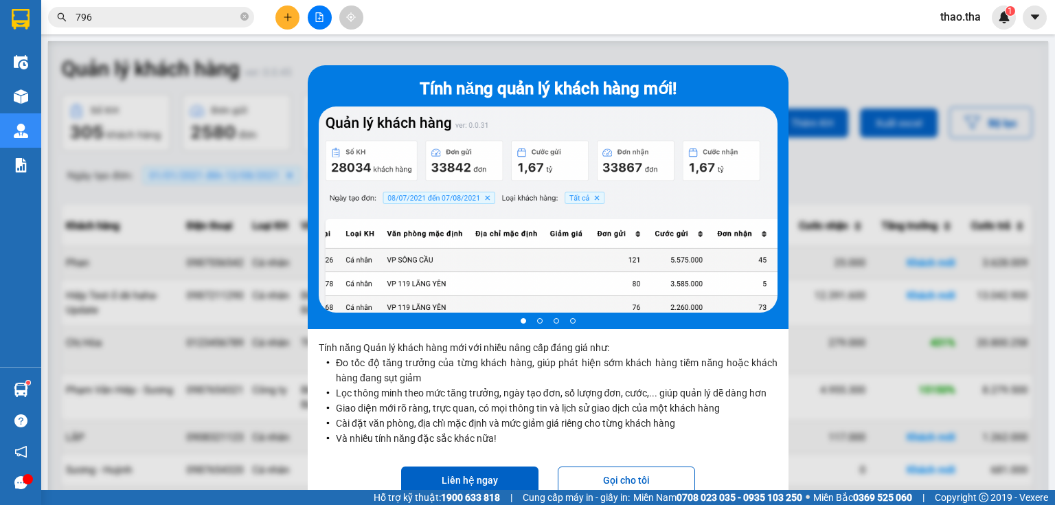
click at [766, 385] on p "Tính năng Quản lý khách hàng mới với nhiều nâng cấp đáng giá như: Đo tốc độ tăn…" at bounding box center [548, 396] width 481 height 135
